Goal: Understand process/instructions

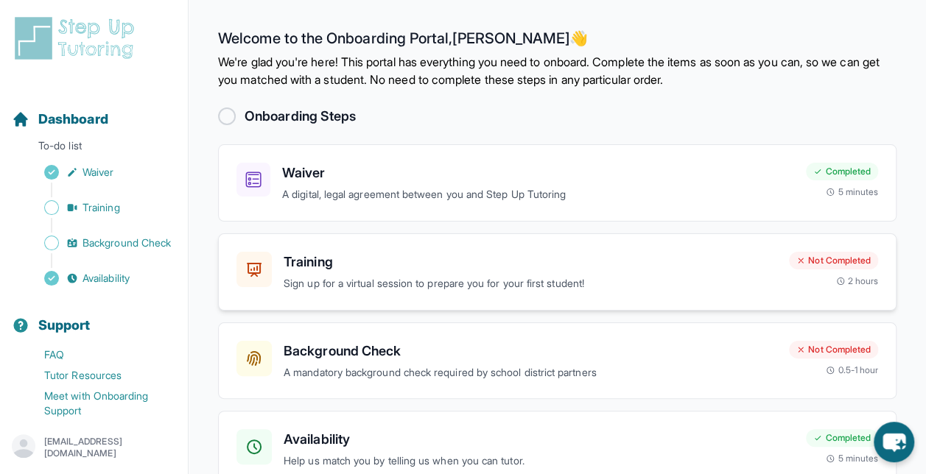
click at [322, 267] on h3 "Training" at bounding box center [530, 262] width 493 height 21
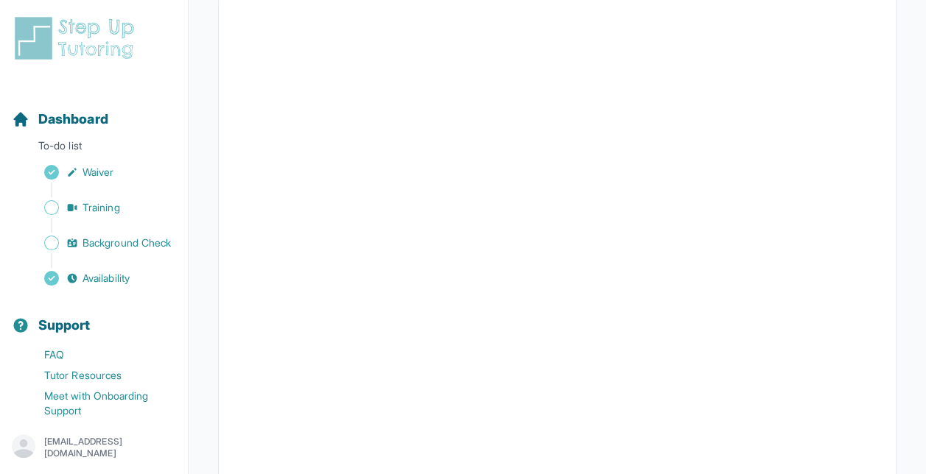
scroll to position [287, 0]
click at [93, 213] on span "Training" at bounding box center [101, 207] width 38 height 15
click at [112, 211] on span "Training" at bounding box center [101, 207] width 38 height 15
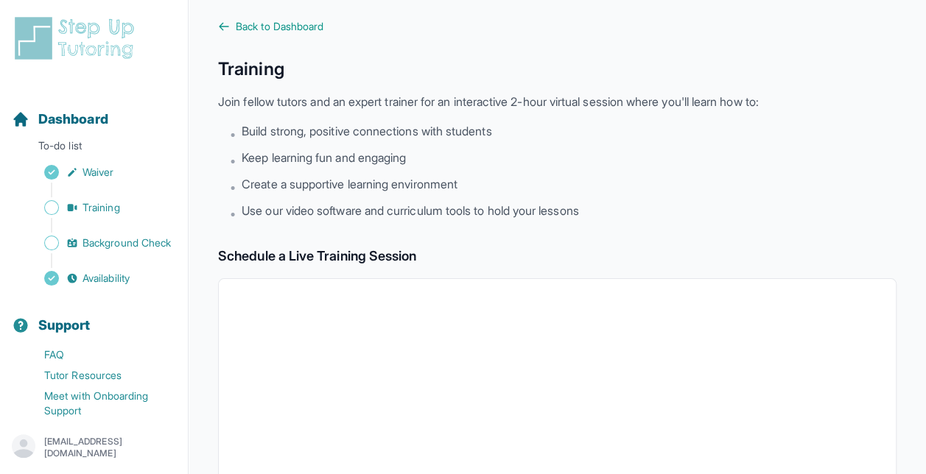
scroll to position [0, 0]
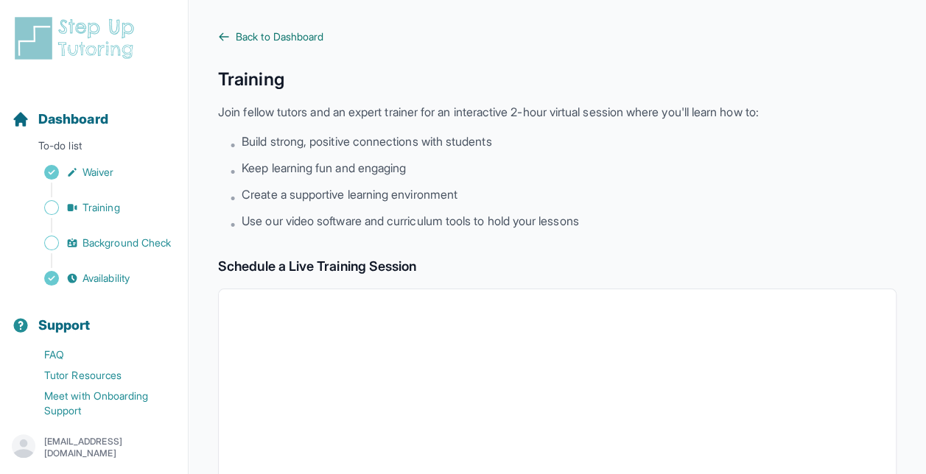
click at [253, 41] on span "Back to Dashboard" at bounding box center [280, 36] width 88 height 15
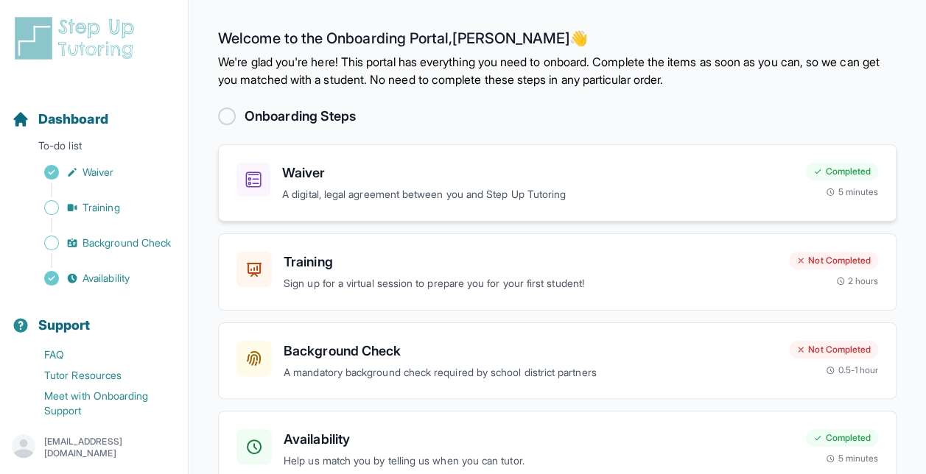
scroll to position [80, 0]
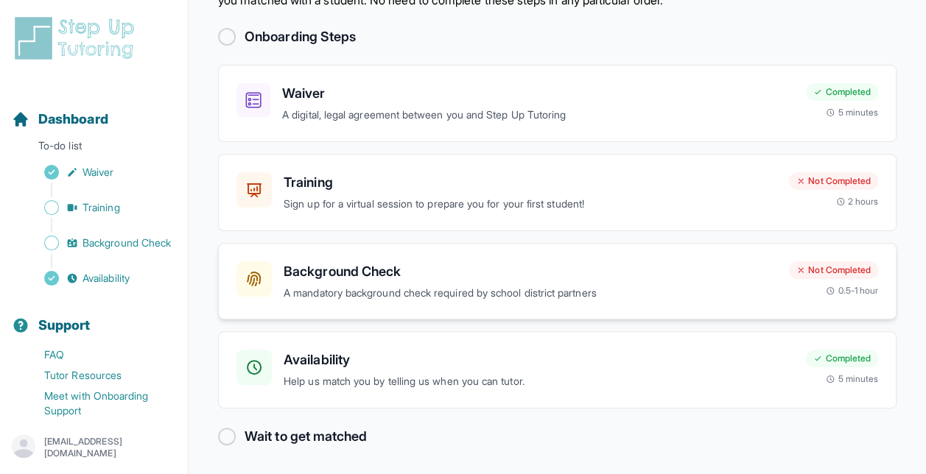
click at [315, 275] on h3 "Background Check" at bounding box center [530, 271] width 493 height 21
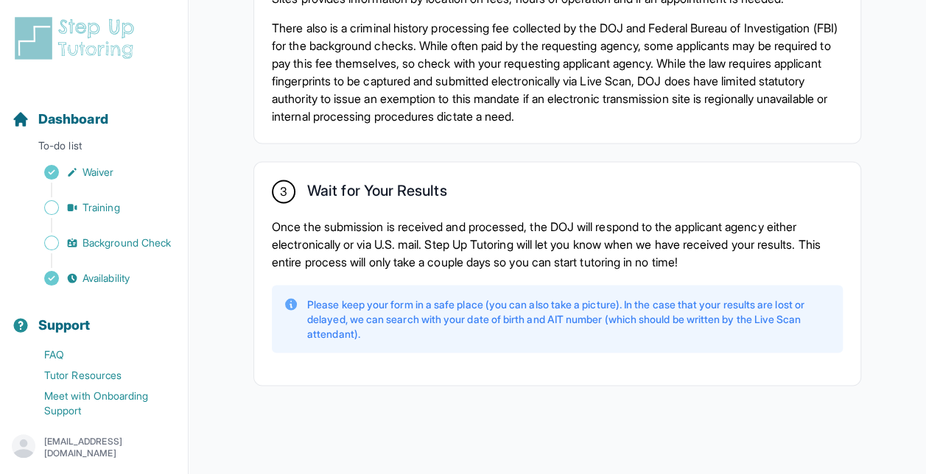
scroll to position [1221, 0]
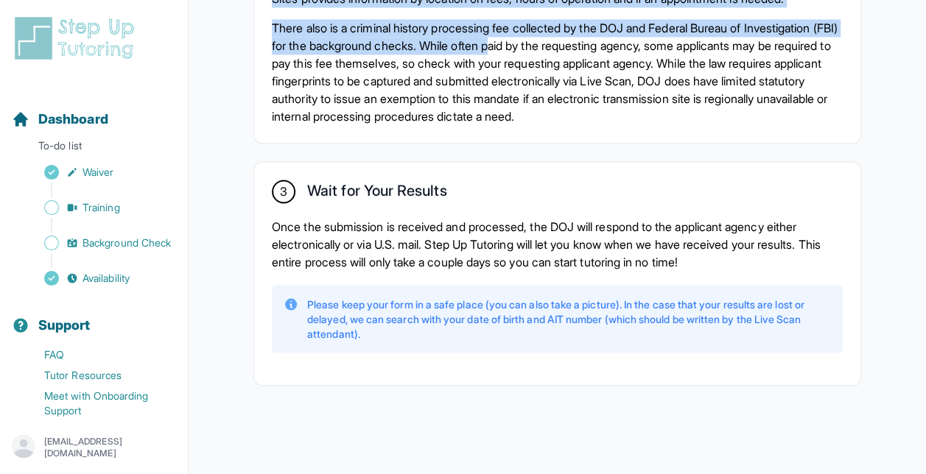
scroll to position [1156, 0]
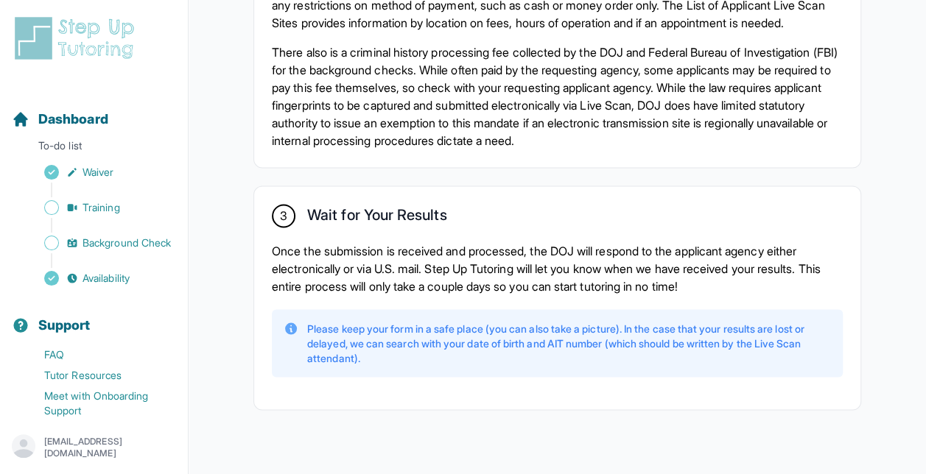
click at [465, 409] on div "3 Wait for Your Results Once the submission is received and processed, the DOJ …" at bounding box center [557, 297] width 606 height 223
